Goal: Check status: Check status

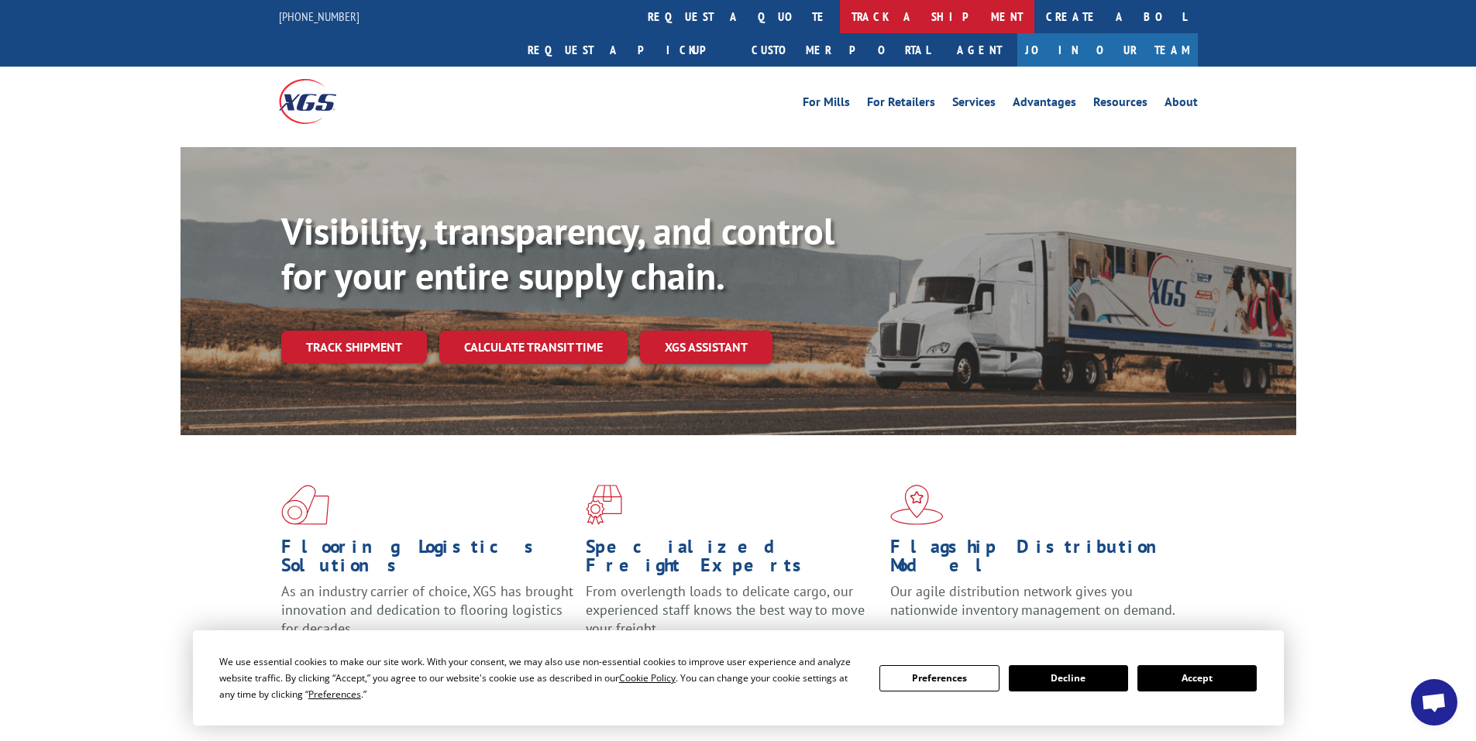
click at [840, 15] on link "track a shipment" at bounding box center [937, 16] width 194 height 33
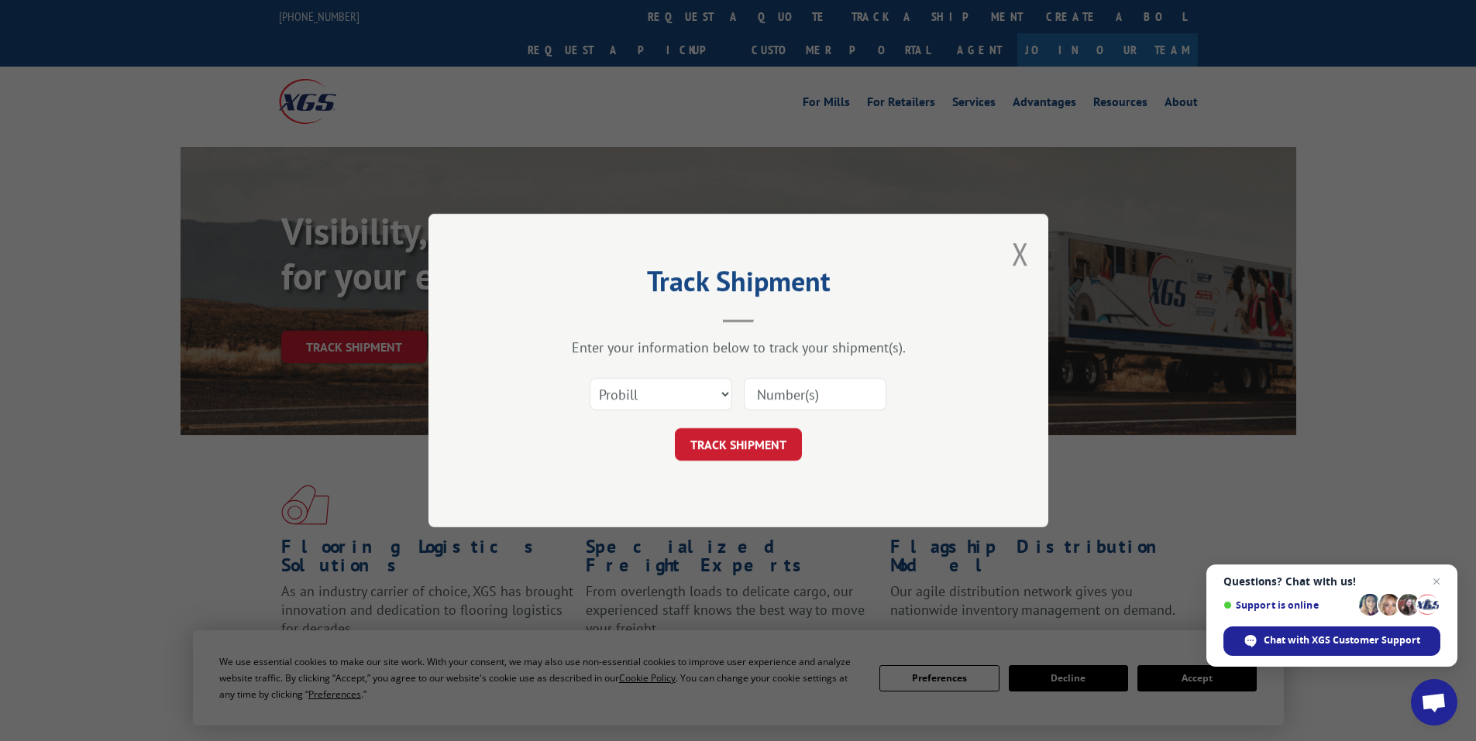
paste input "17524107"
type input "17524107"
click at [750, 456] on button "TRACK SHIPMENT" at bounding box center [738, 444] width 127 height 33
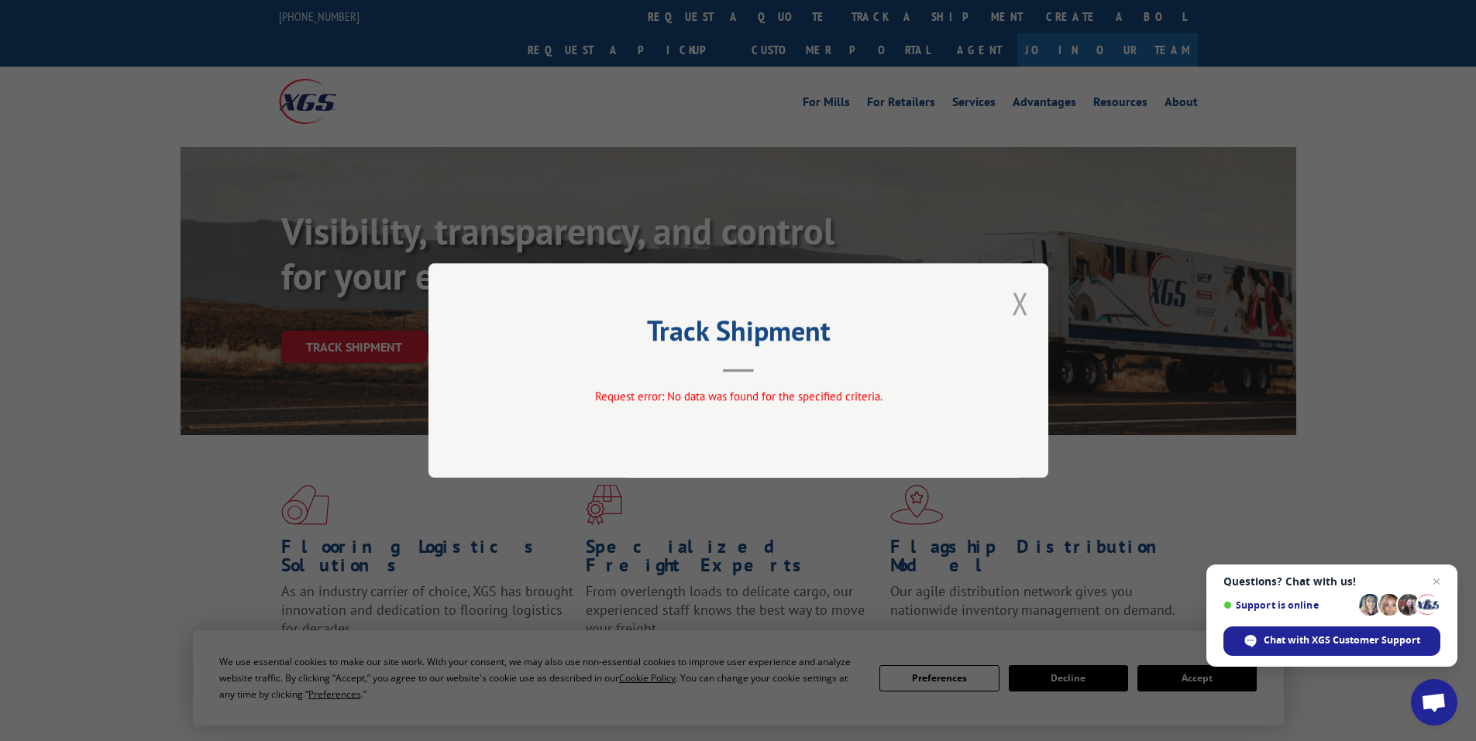
click at [1025, 301] on button "Close modal" at bounding box center [1020, 303] width 17 height 41
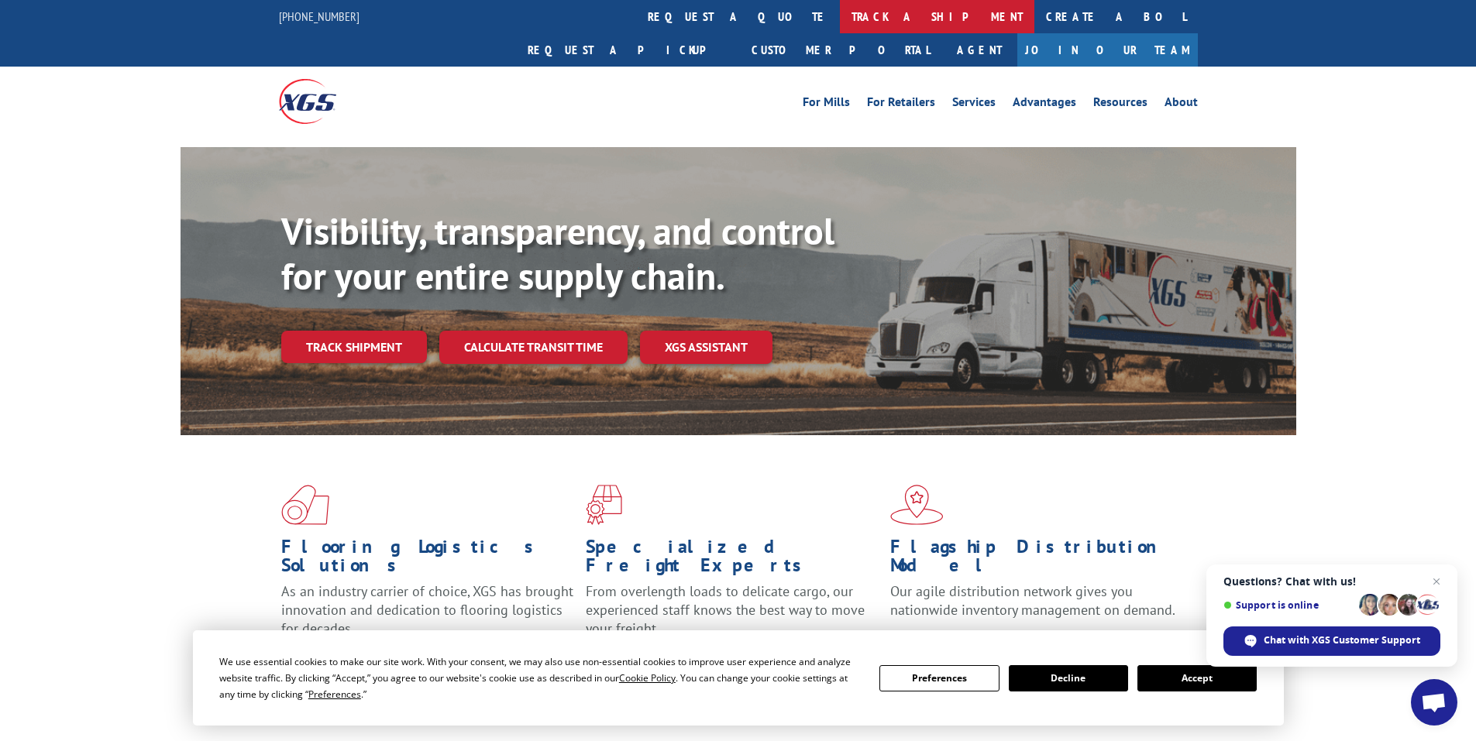
click at [840, 16] on link "track a shipment" at bounding box center [937, 16] width 194 height 33
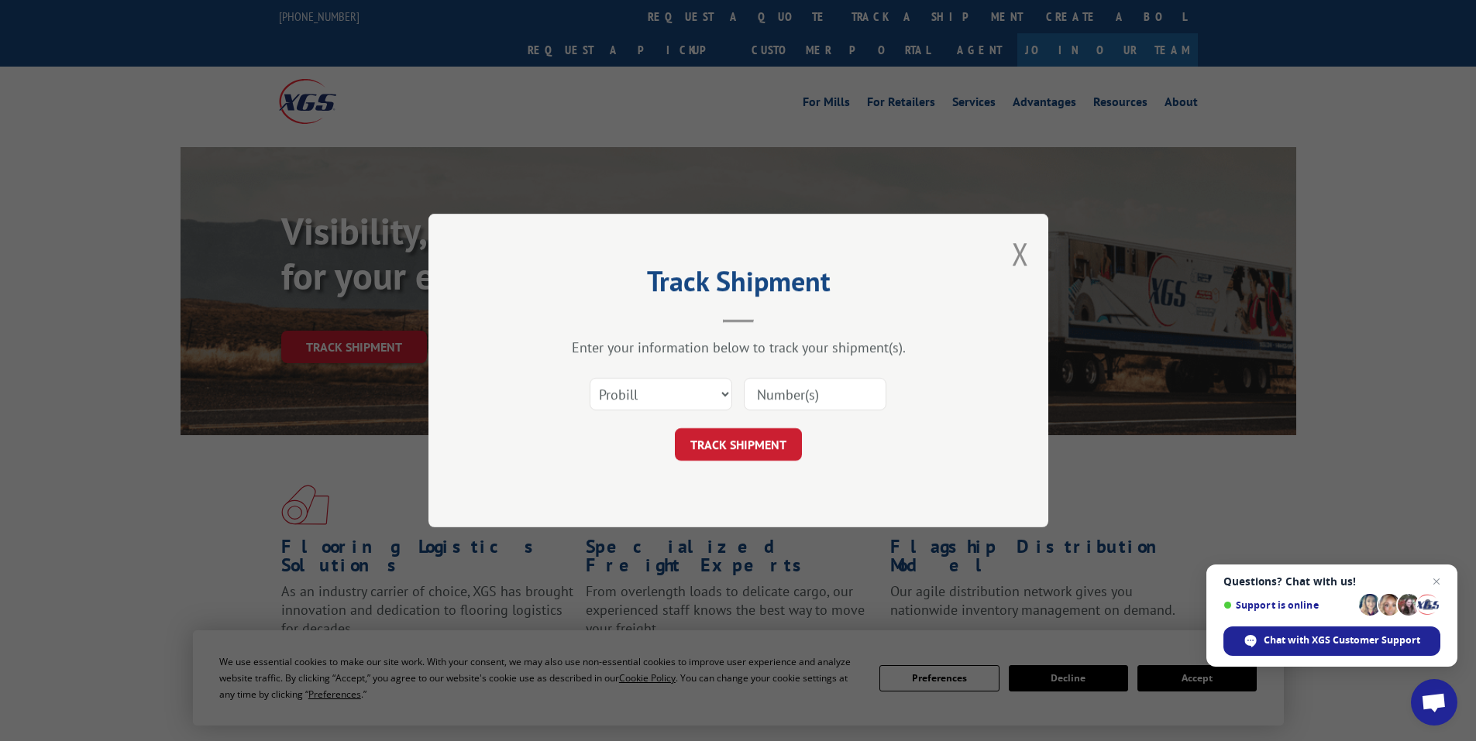
paste input "17524107"
type input "17524107"
click at [761, 455] on button "TRACK SHIPMENT" at bounding box center [738, 444] width 127 height 33
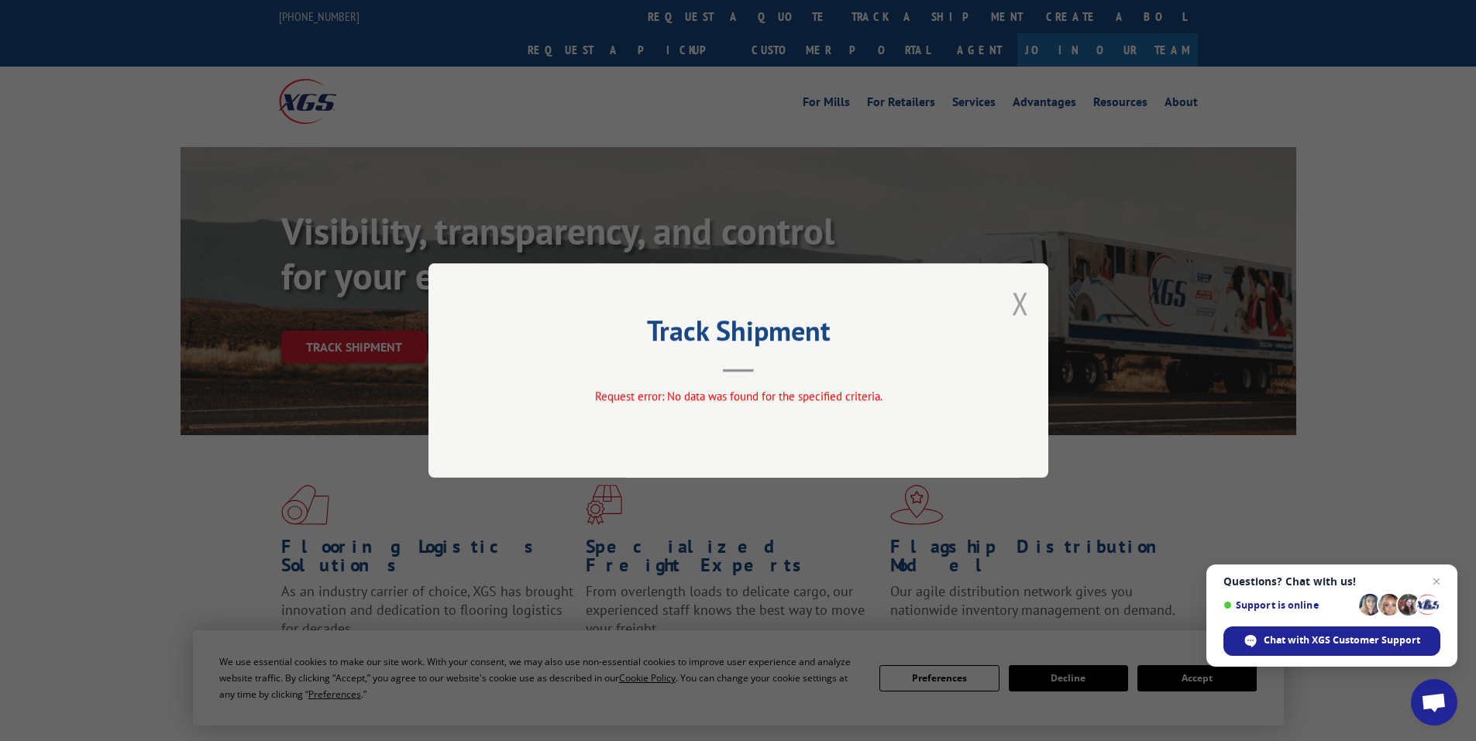
click at [1019, 302] on button "Close modal" at bounding box center [1020, 303] width 17 height 41
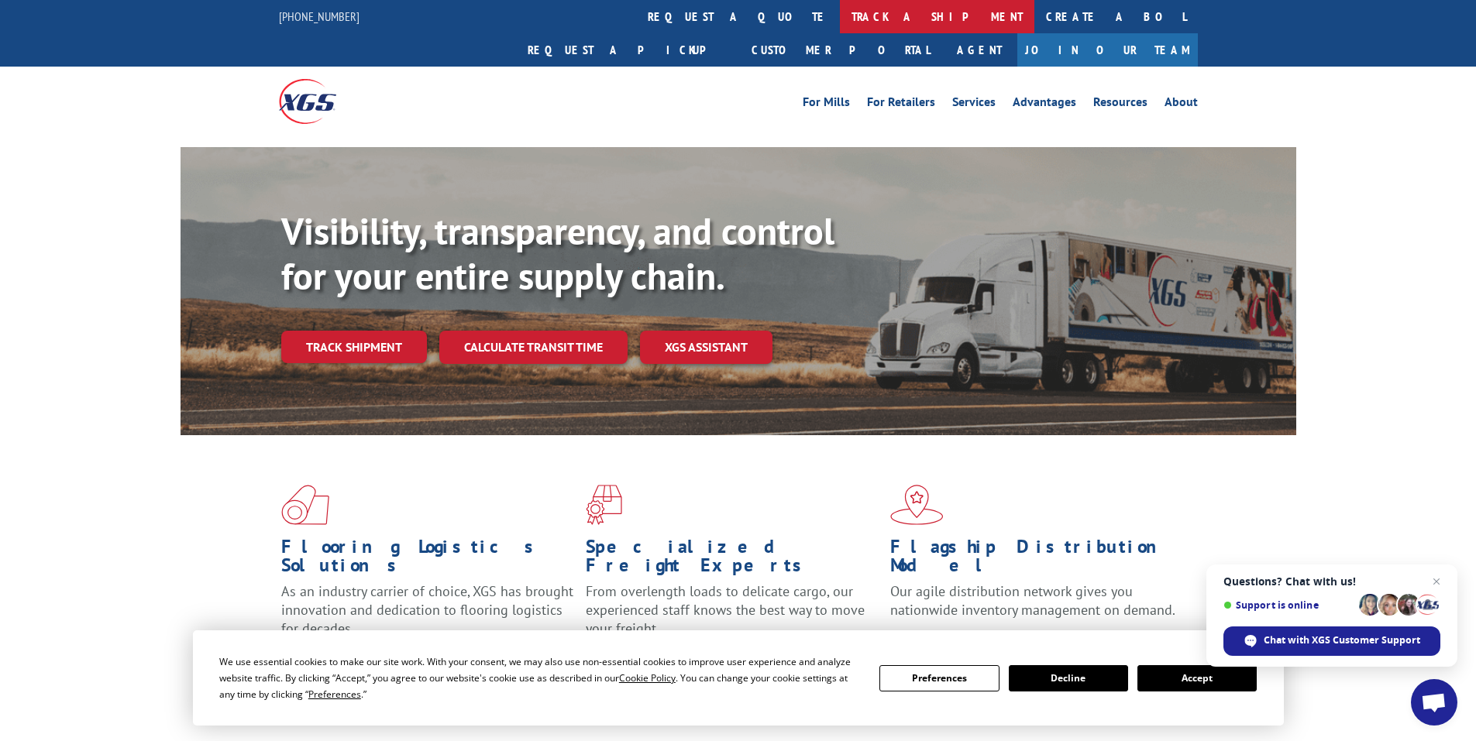
click at [840, 10] on link "track a shipment" at bounding box center [937, 16] width 194 height 33
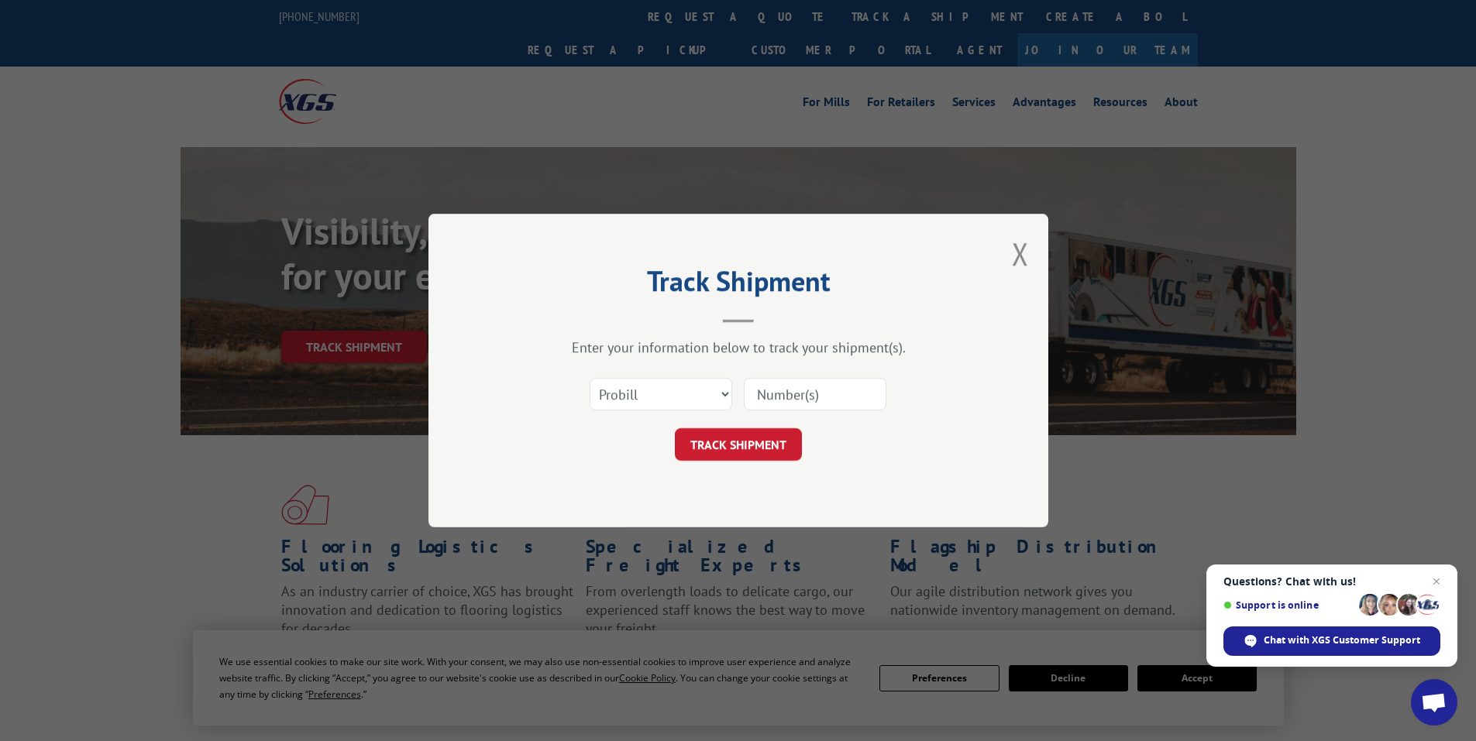
paste input "5633219"
type input "5633219"
click at [787, 448] on button "TRACK SHIPMENT" at bounding box center [738, 444] width 127 height 33
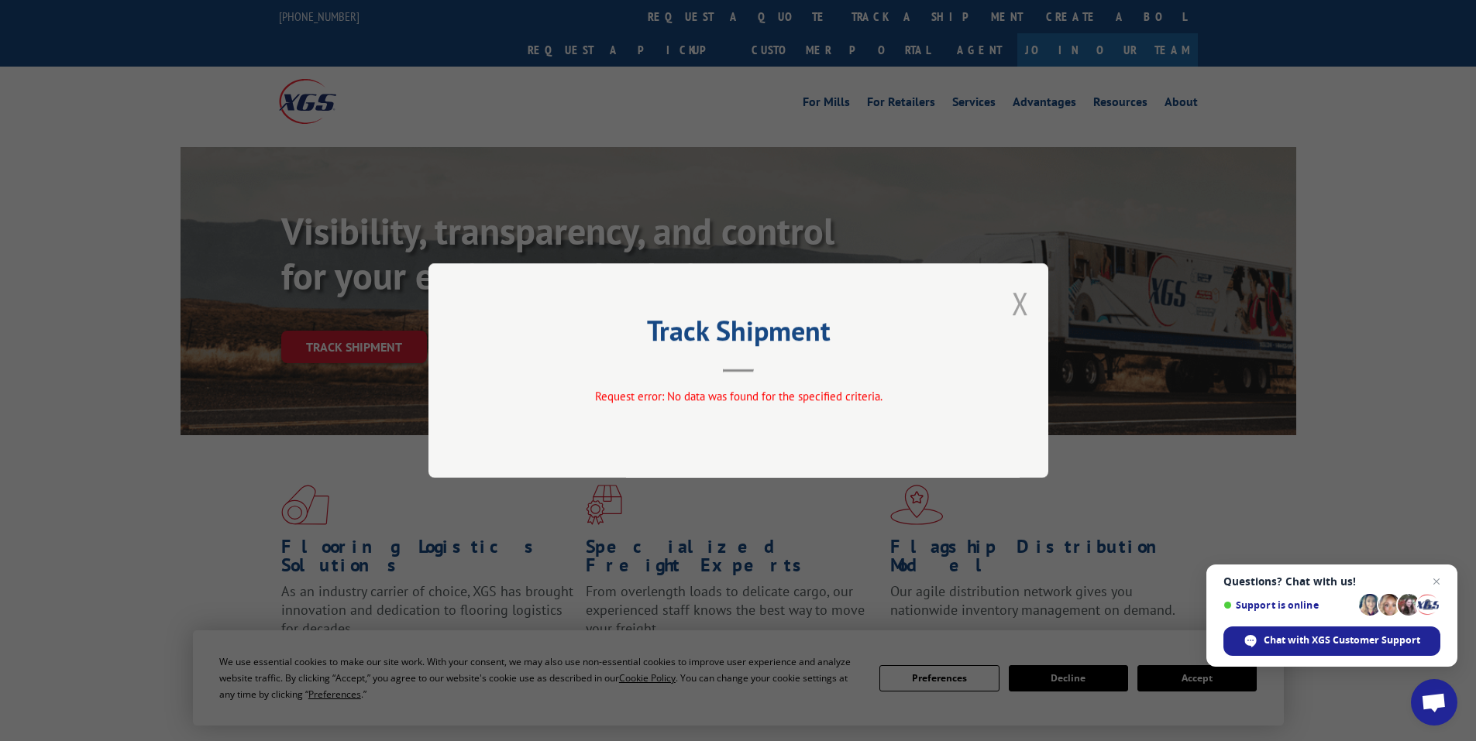
click at [1022, 289] on button "Close modal" at bounding box center [1020, 303] width 17 height 41
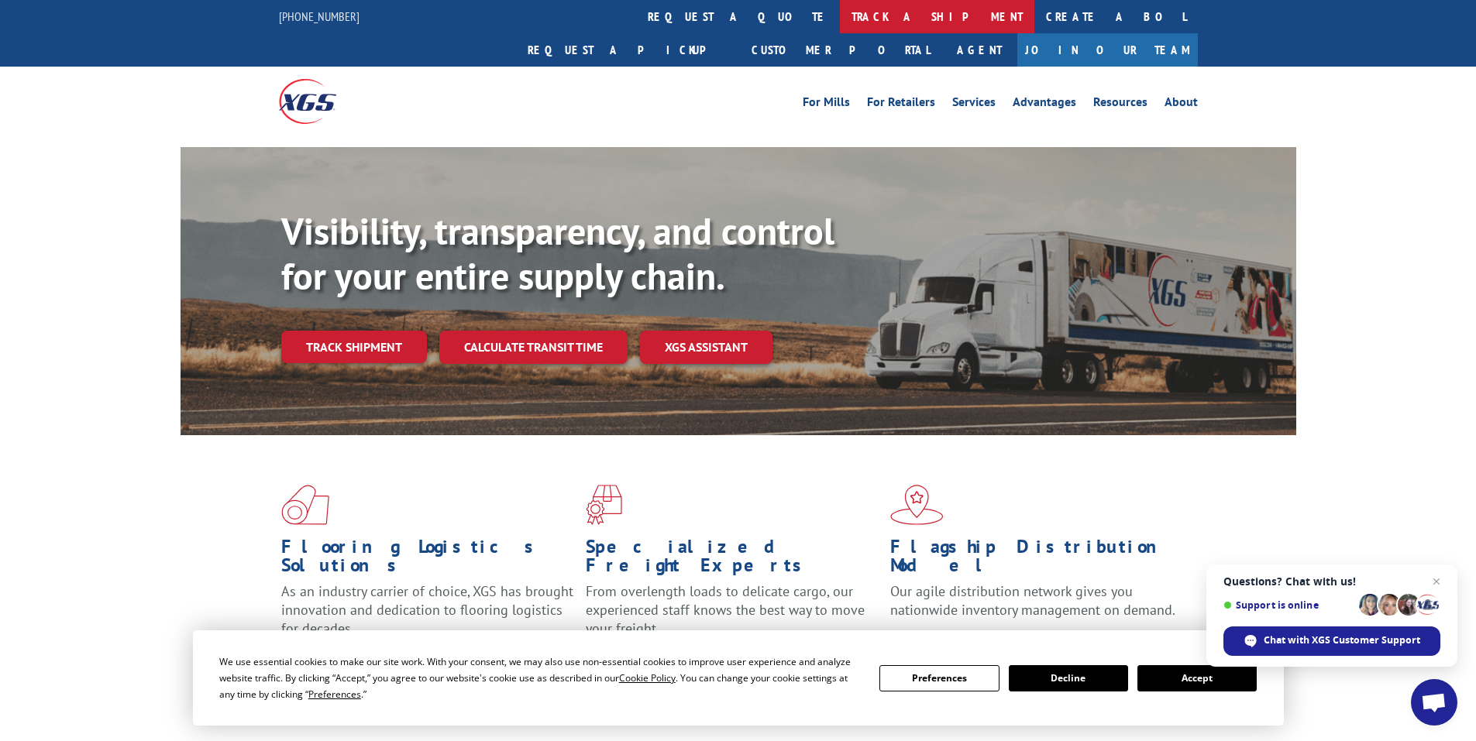
click at [840, 6] on link "track a shipment" at bounding box center [937, 16] width 194 height 33
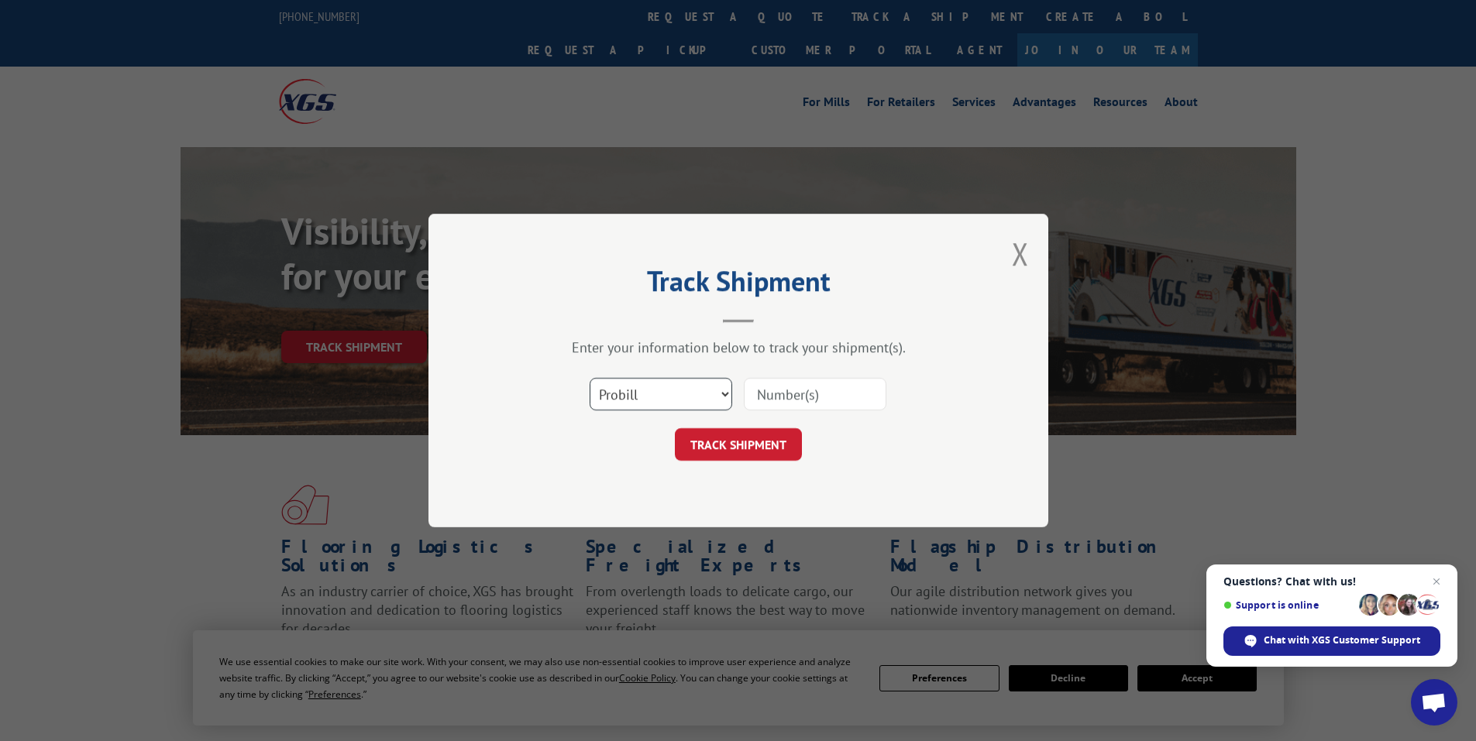
click at [653, 395] on select "Select category... Probill BOL PO" at bounding box center [660, 394] width 143 height 33
select select "bol"
click at [589, 378] on select "Select category... Probill BOL PO" at bounding box center [660, 394] width 143 height 33
paste input "5633219"
type input "5633219"
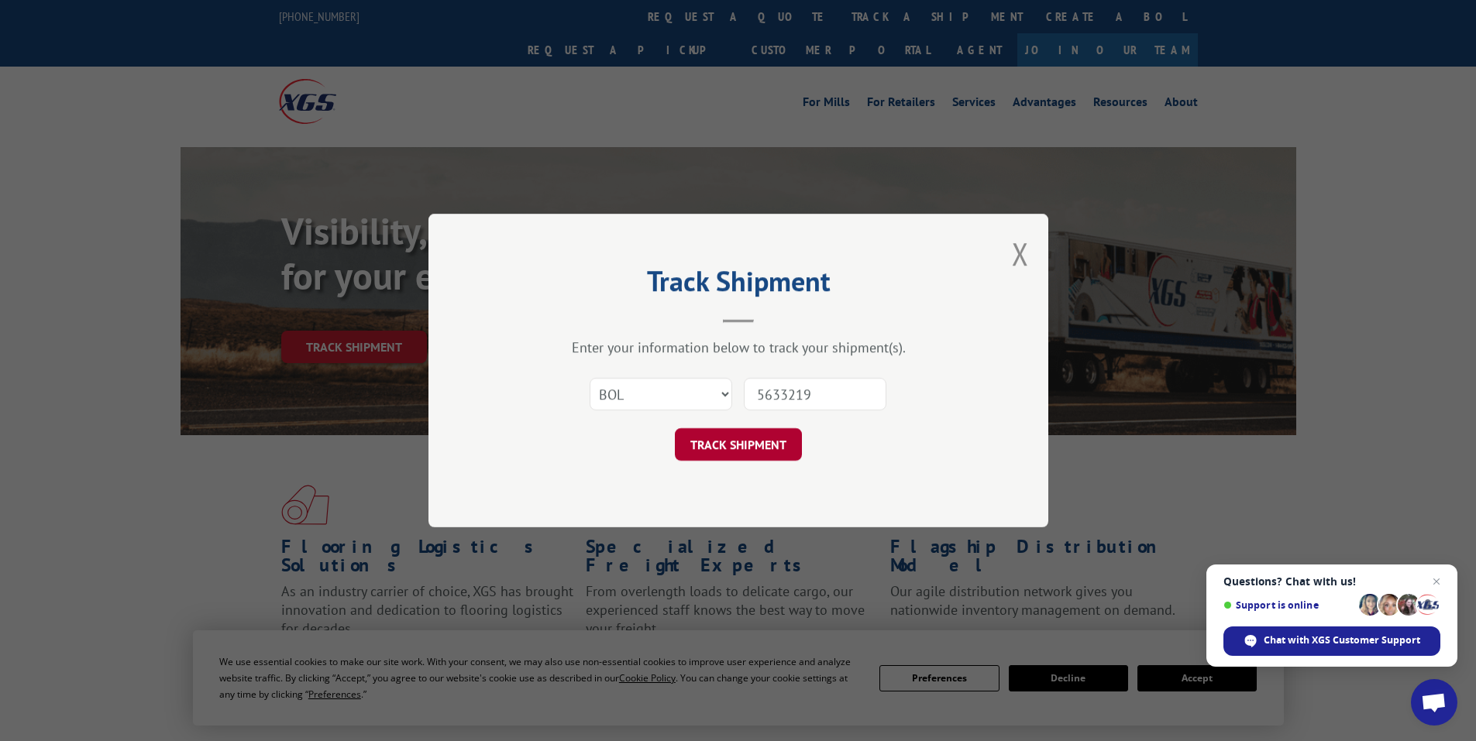
click at [772, 459] on button "TRACK SHIPMENT" at bounding box center [738, 444] width 127 height 33
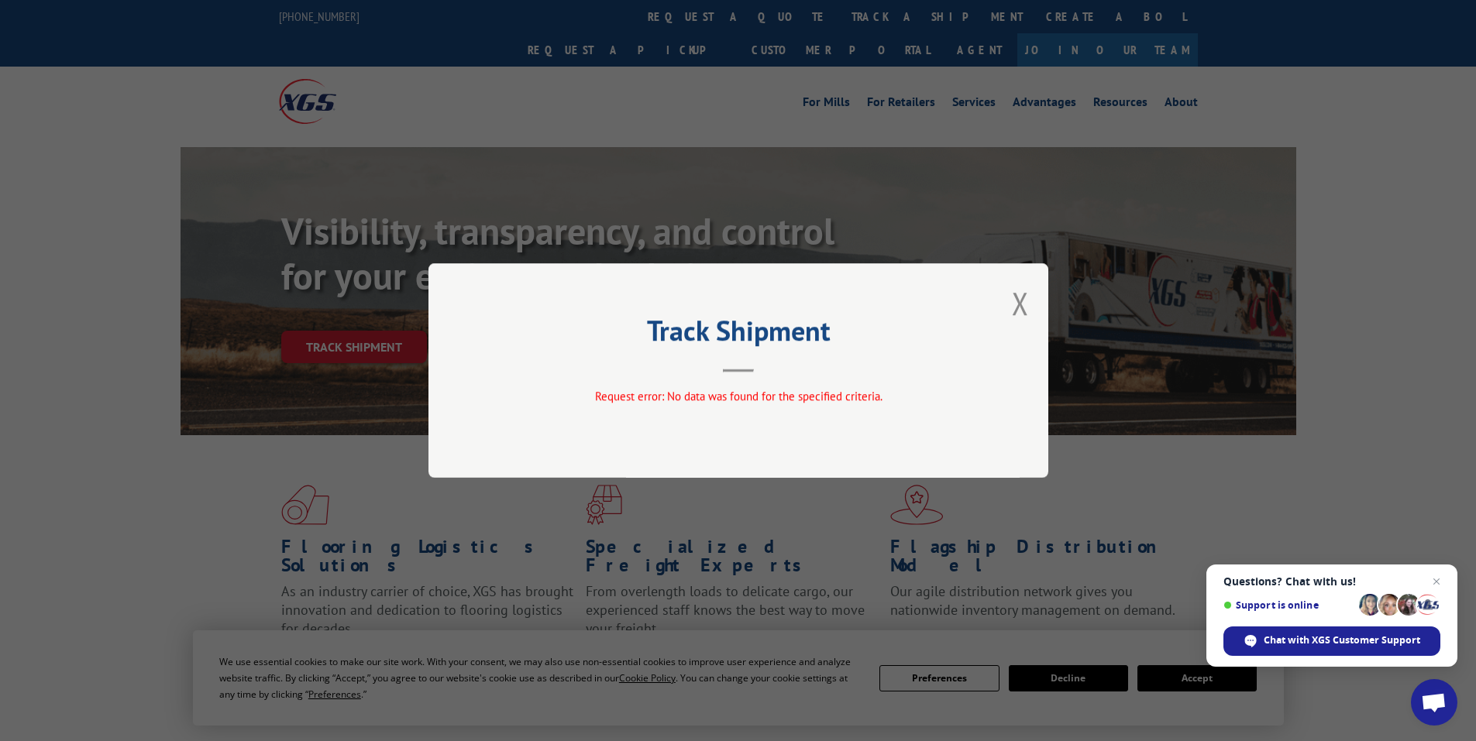
click at [1033, 304] on div "Track Shipment Request error: No data was found for the specified criteria." at bounding box center [738, 370] width 620 height 215
click at [1022, 308] on button "Close modal" at bounding box center [1020, 303] width 17 height 41
